Goal: Find specific page/section: Find specific page/section

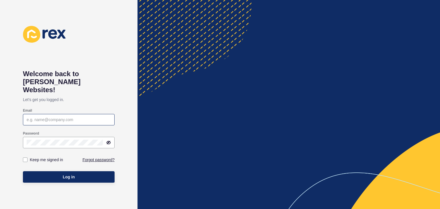
click at [75, 114] on div at bounding box center [69, 119] width 92 height 11
click at [31, 117] on input "Email" at bounding box center [69, 120] width 84 height 6
paste input "christian.oliveros@rexsoftware.com.au"
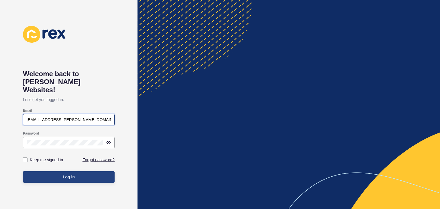
type input "christian.oliveros@rexsoftware.com.au"
click at [66, 171] on button "Log in" at bounding box center [69, 176] width 92 height 11
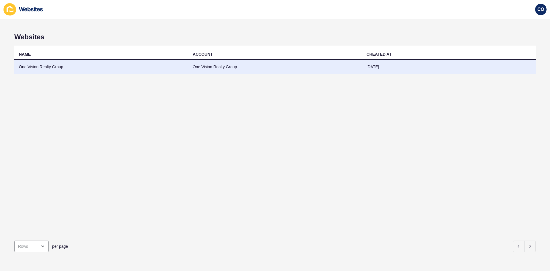
click at [32, 66] on td "One Vision Realty Group" at bounding box center [101, 67] width 174 height 14
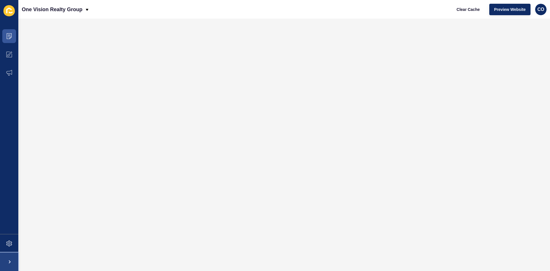
click at [12, 209] on span at bounding box center [9, 262] width 18 height 18
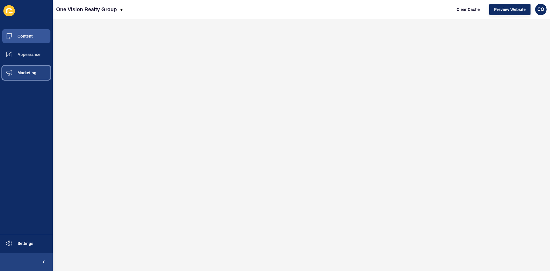
click at [26, 73] on span "Marketing" at bounding box center [17, 73] width 37 height 5
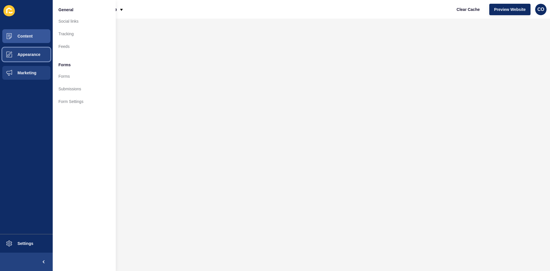
click at [34, 53] on span "Appearance" at bounding box center [19, 54] width 41 height 5
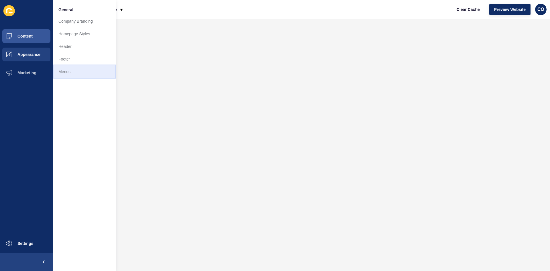
click at [64, 69] on link "Menus" at bounding box center [84, 71] width 63 height 13
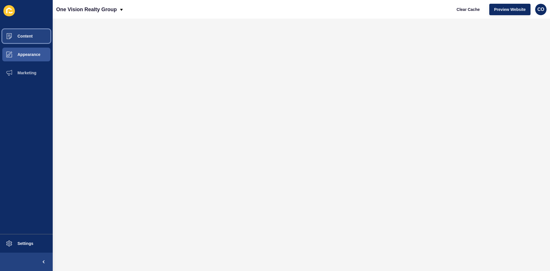
click at [34, 34] on button "Content" at bounding box center [26, 36] width 53 height 18
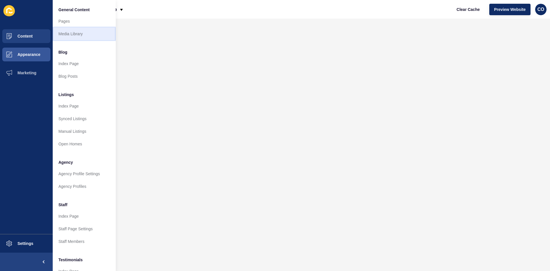
click at [67, 34] on link "Media Library" at bounding box center [84, 34] width 63 height 13
